Goal: Transaction & Acquisition: Obtain resource

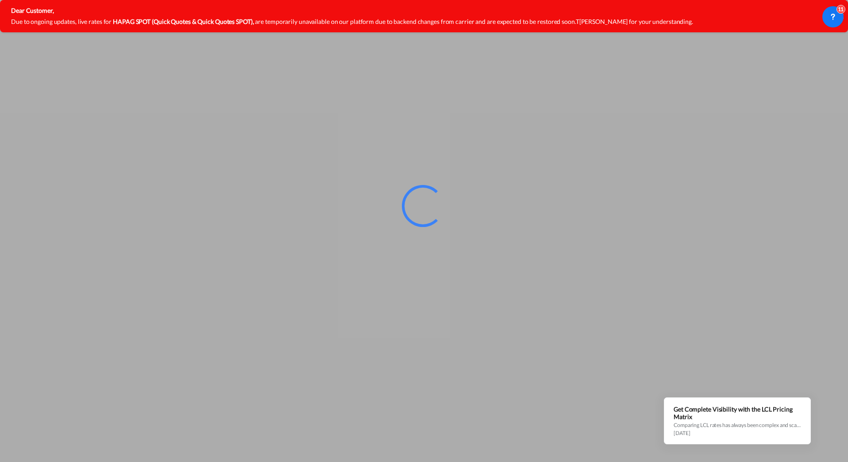
drag, startPoint x: 725, startPoint y: 342, endPoint x: 746, endPoint y: 392, distance: 53.7
click at [746, 392] on div at bounding box center [424, 231] width 848 height 462
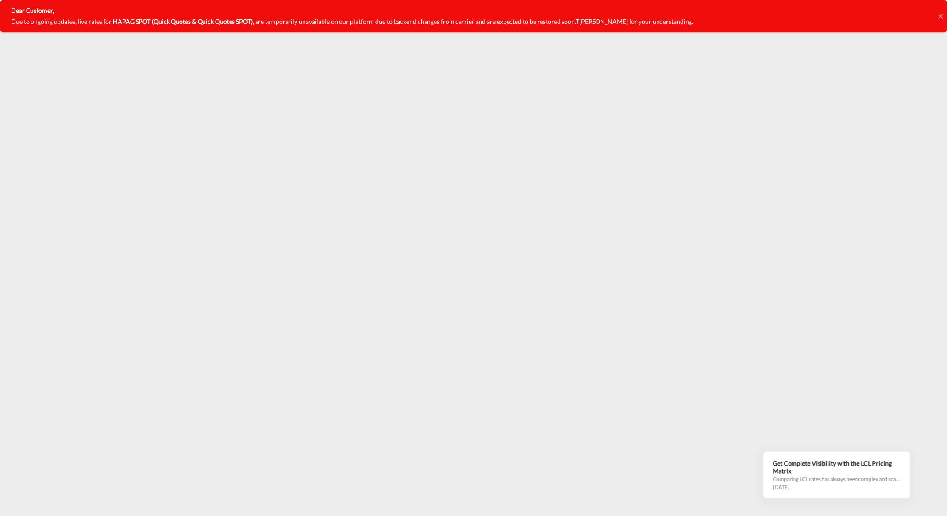
click at [940, 15] on icon at bounding box center [940, 16] width 4 height 7
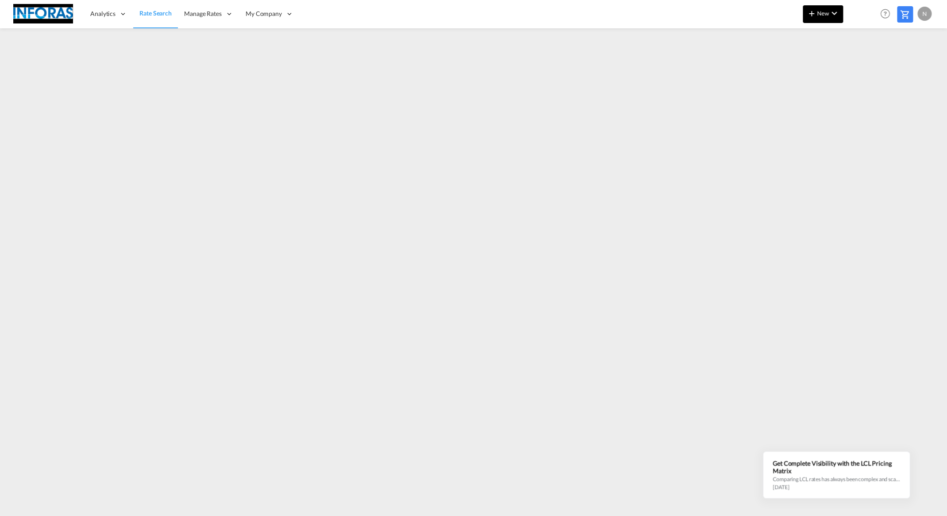
click at [821, 14] on span "New" at bounding box center [822, 13] width 33 height 7
click at [864, 67] on span "Ratesheet" at bounding box center [859, 67] width 10 height 18
